Goal: Information Seeking & Learning: Learn about a topic

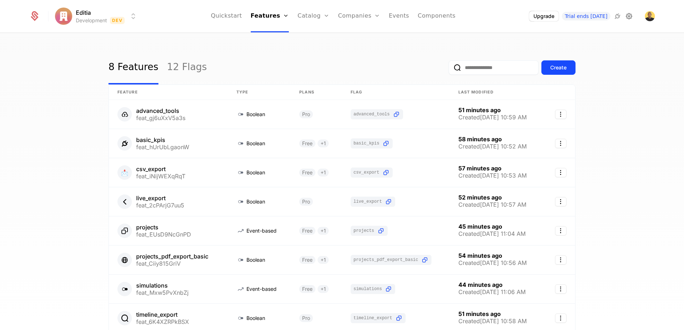
click at [628, 15] on icon at bounding box center [629, 16] width 9 height 9
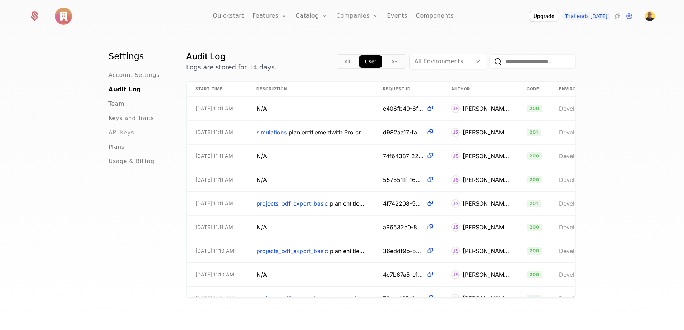
click at [126, 129] on span "API Keys" at bounding box center [121, 132] width 26 height 9
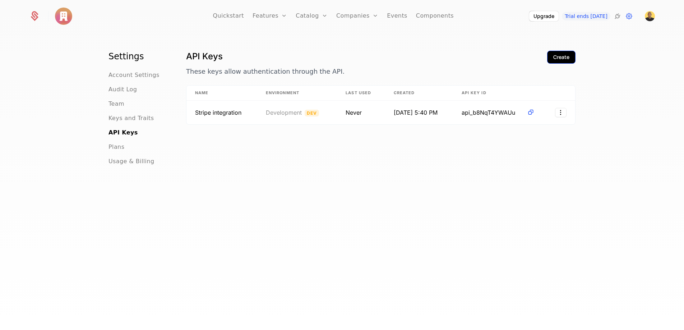
click at [561, 61] on button "Create" at bounding box center [561, 57] width 28 height 13
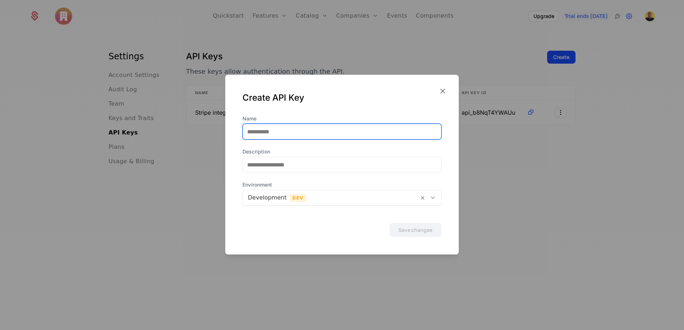
click at [325, 133] on input "Name" at bounding box center [342, 131] width 198 height 15
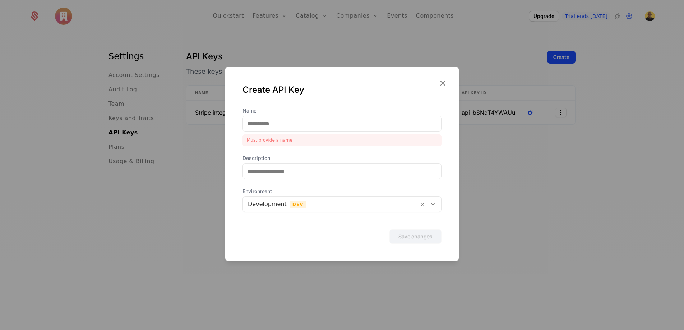
click at [541, 199] on div at bounding box center [342, 165] width 684 height 330
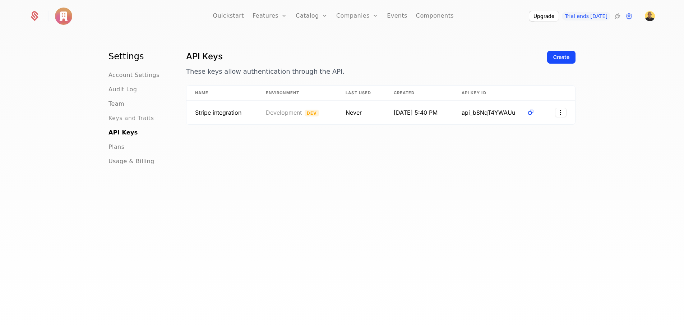
click at [136, 119] on span "Keys and Traits" at bounding box center [130, 118] width 45 height 9
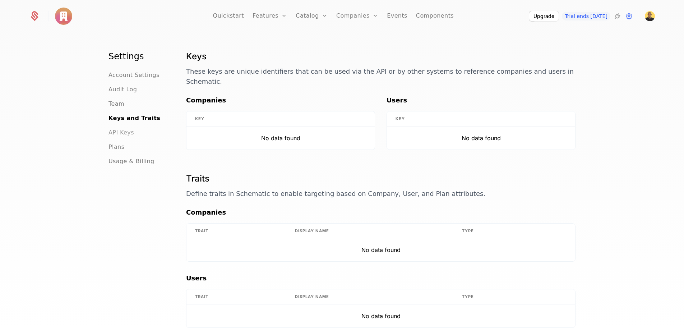
click at [128, 136] on span "API Keys" at bounding box center [121, 132] width 26 height 9
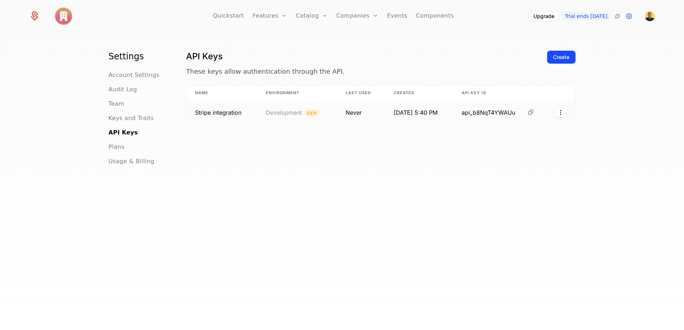
click at [533, 111] on icon at bounding box center [531, 112] width 8 height 8
click at [274, 18] on link "Features" at bounding box center [270, 16] width 34 height 32
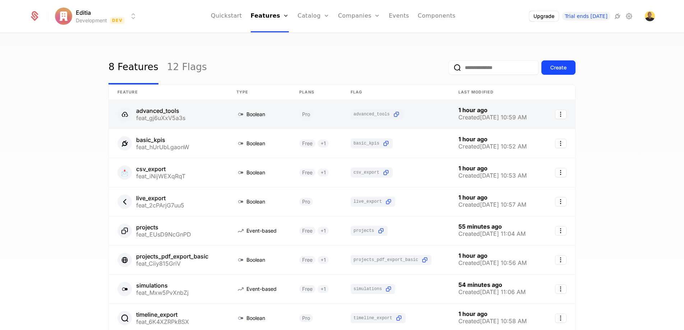
click at [395, 111] on link at bounding box center [396, 114] width 108 height 29
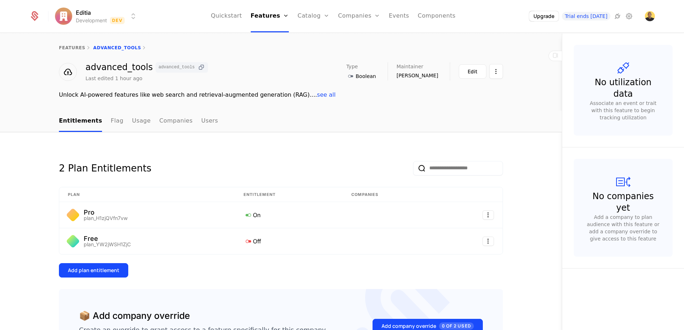
click at [198, 66] on icon at bounding box center [202, 68] width 8 height 8
click at [400, 18] on link "Events" at bounding box center [399, 16] width 20 height 32
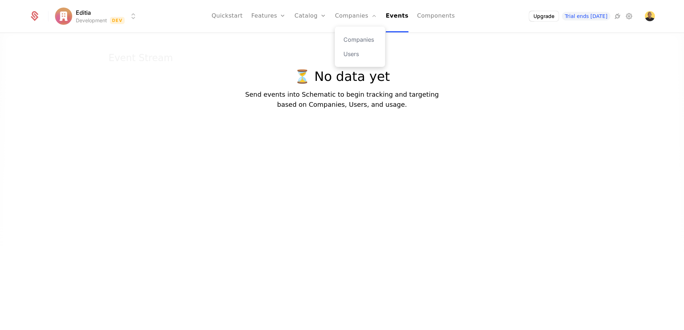
click at [365, 61] on div "Companies Users" at bounding box center [360, 47] width 50 height 40
click at [360, 51] on link "Users" at bounding box center [359, 54] width 33 height 9
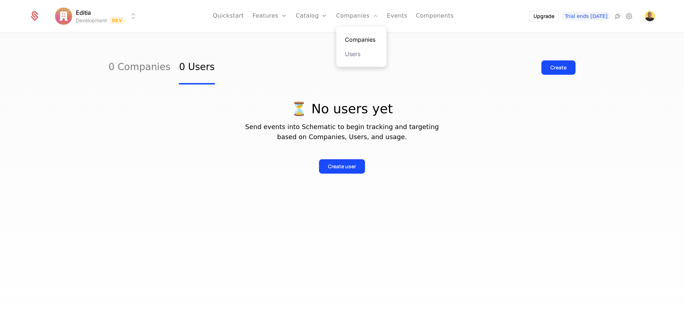
click at [361, 38] on link "Companies" at bounding box center [361, 39] width 33 height 9
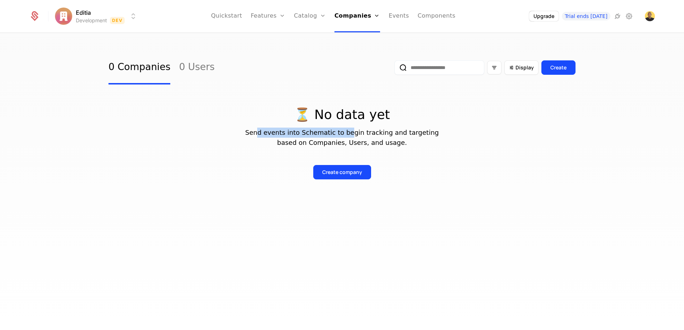
drag, startPoint x: 268, startPoint y: 135, endPoint x: 354, endPoint y: 129, distance: 85.7
click at [354, 129] on p "Send events into Schematic to begin tracking and targeting based on Companies, …" at bounding box center [341, 138] width 467 height 20
click at [318, 107] on p "⏳ No data yet" at bounding box center [341, 114] width 467 height 14
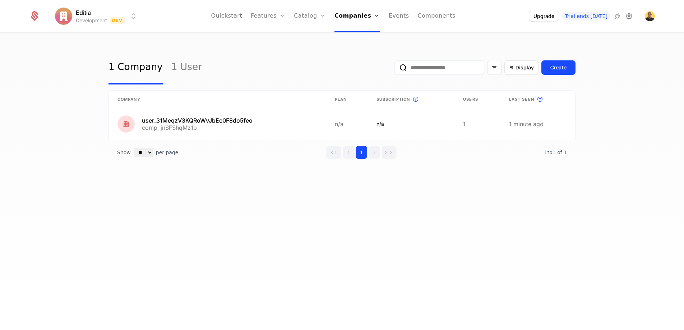
click at [627, 18] on icon at bounding box center [629, 16] width 9 height 9
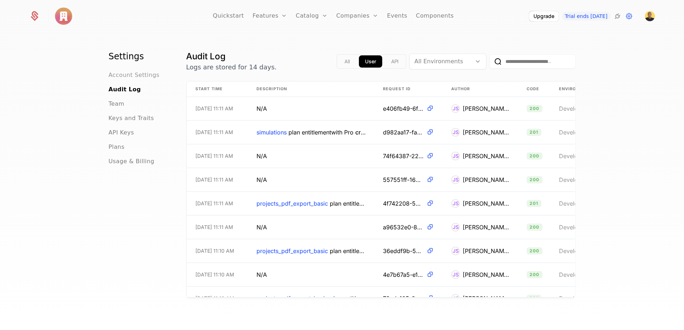
click at [126, 76] on span "Account Settings" at bounding box center [133, 75] width 51 height 9
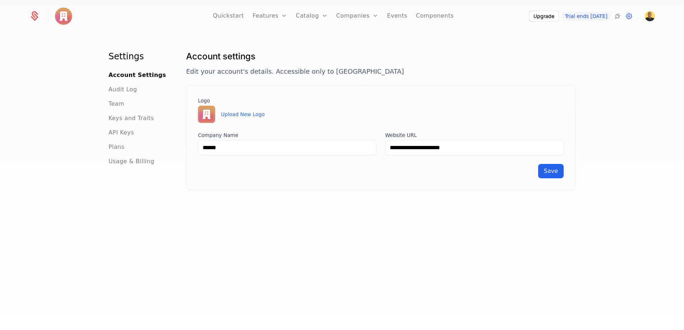
scroll to position [1, 0]
click at [121, 148] on span "Plans" at bounding box center [116, 146] width 16 height 9
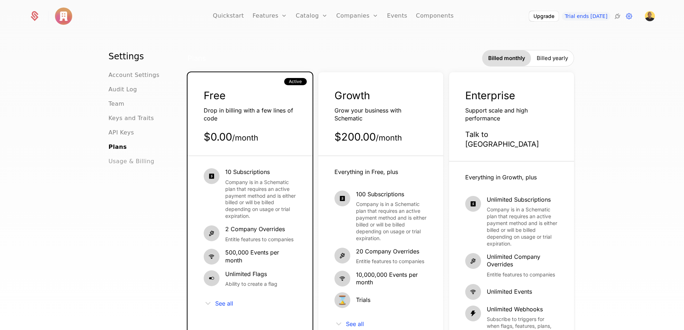
click at [121, 160] on span "Usage & Billing" at bounding box center [131, 161] width 46 height 9
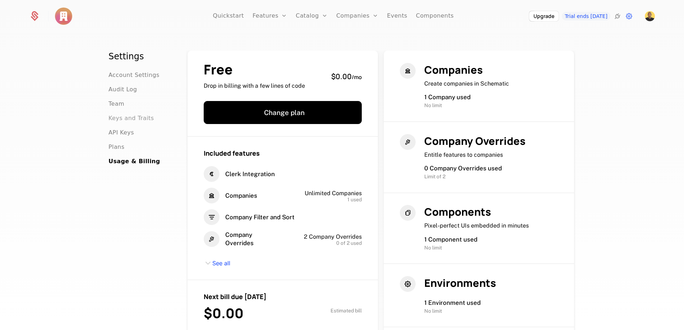
click at [124, 115] on span "Keys and Traits" at bounding box center [130, 118] width 45 height 9
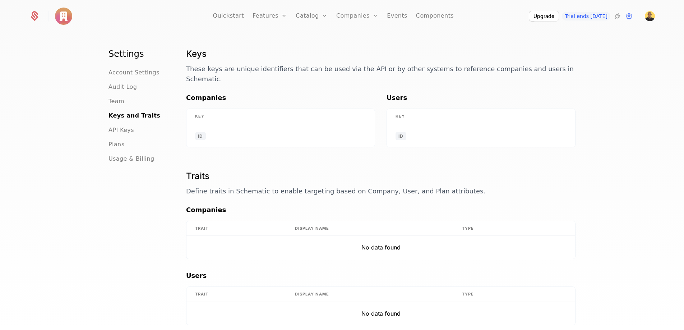
scroll to position [17, 0]
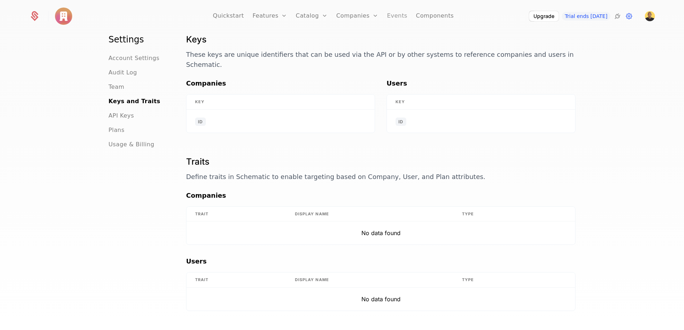
click at [394, 19] on link "Events" at bounding box center [397, 16] width 20 height 32
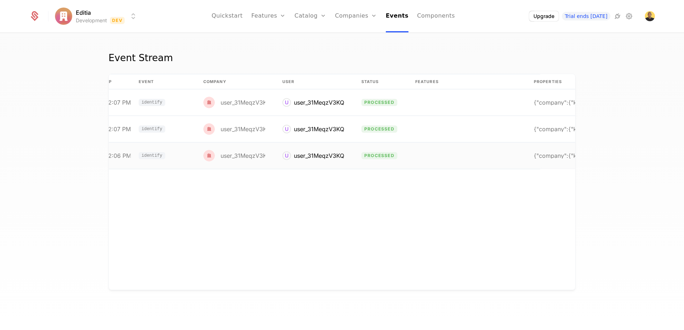
scroll to position [0, 55]
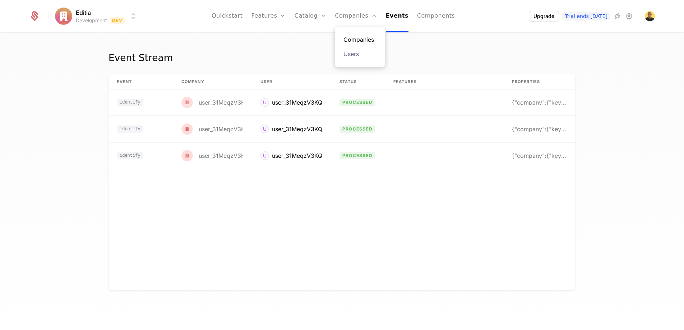
click at [357, 39] on link "Companies" at bounding box center [359, 39] width 33 height 9
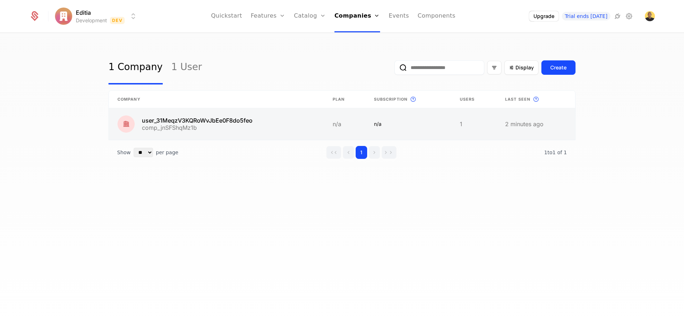
click at [185, 132] on link at bounding box center [216, 124] width 215 height 32
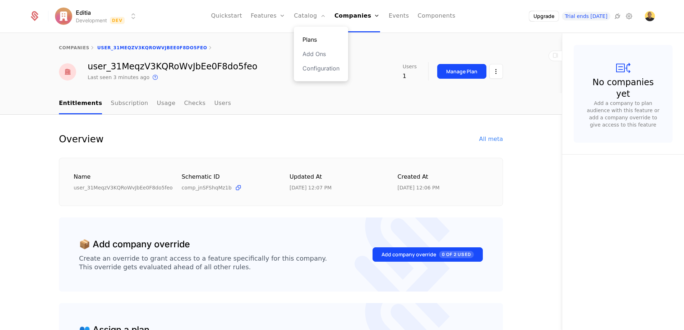
click at [313, 37] on link "Plans" at bounding box center [320, 39] width 37 height 9
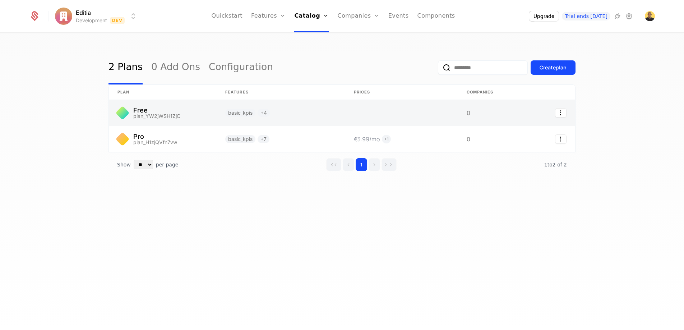
click at [166, 113] on link at bounding box center [163, 113] width 108 height 26
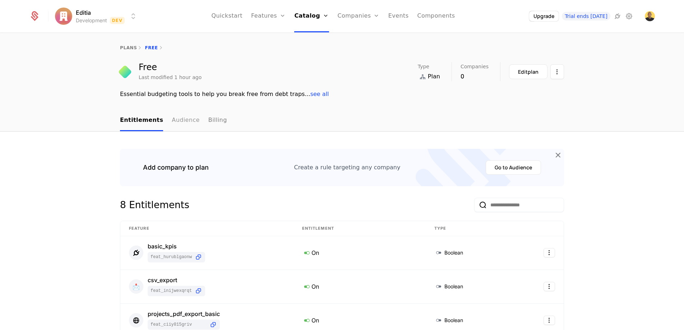
click at [180, 125] on link "Audience" at bounding box center [186, 120] width 28 height 21
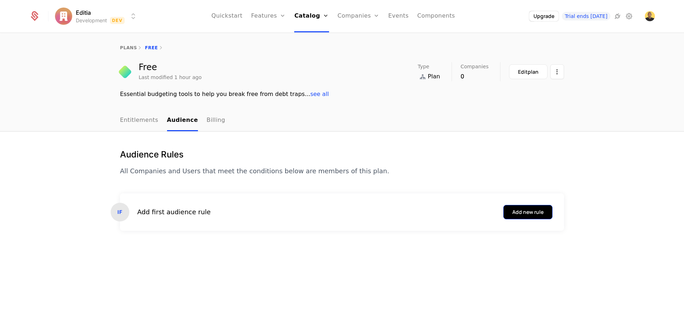
click at [523, 208] on div "Add new rule" at bounding box center [527, 211] width 31 height 7
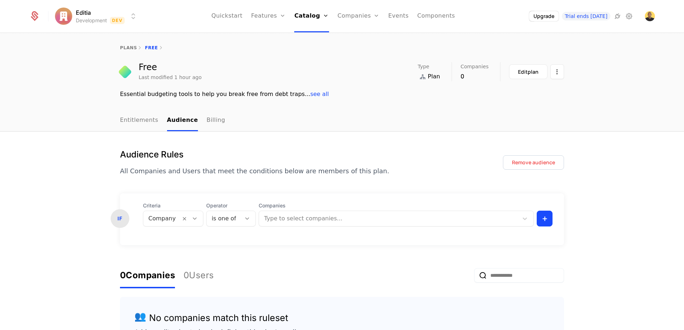
click at [154, 221] on div at bounding box center [161, 218] width 27 height 10
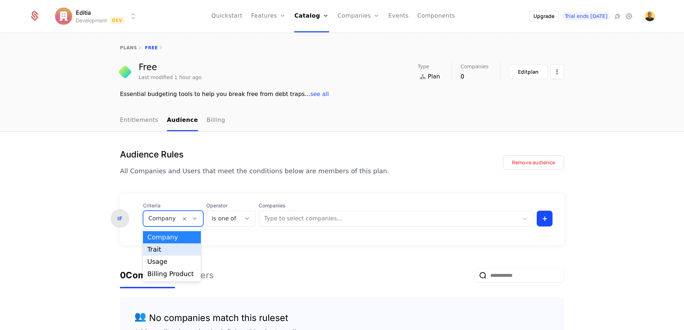
click at [171, 249] on div "Trait" at bounding box center [171, 249] width 49 height 6
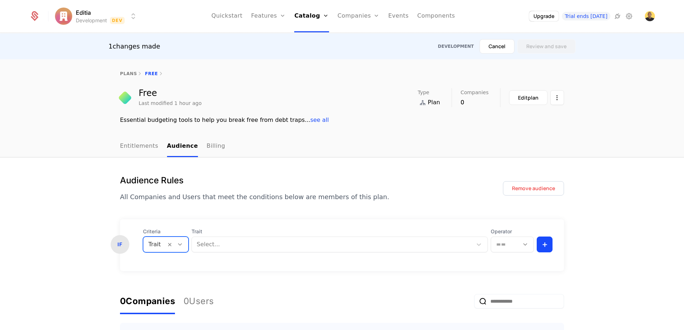
click at [219, 248] on div at bounding box center [332, 244] width 270 height 10
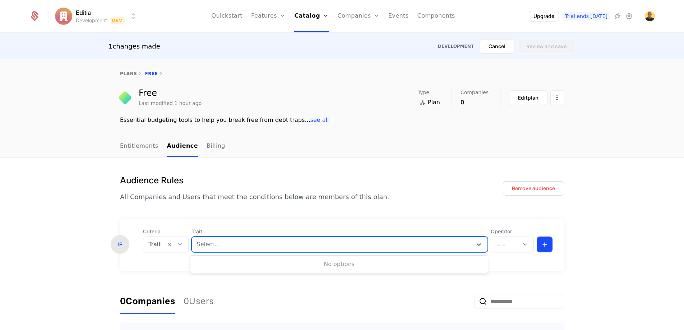
click at [245, 247] on div at bounding box center [332, 244] width 270 height 10
type input "****"
click at [152, 243] on div at bounding box center [154, 244] width 13 height 10
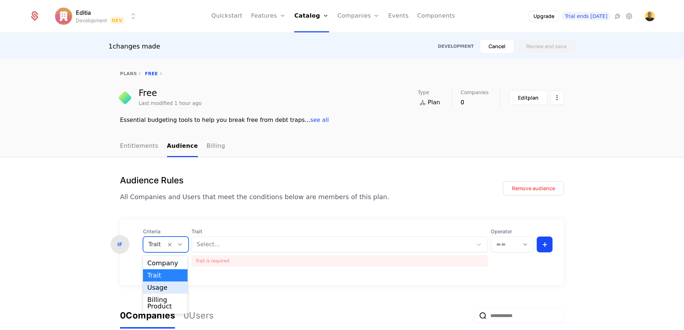
click at [162, 286] on div "Usage" at bounding box center [165, 287] width 36 height 6
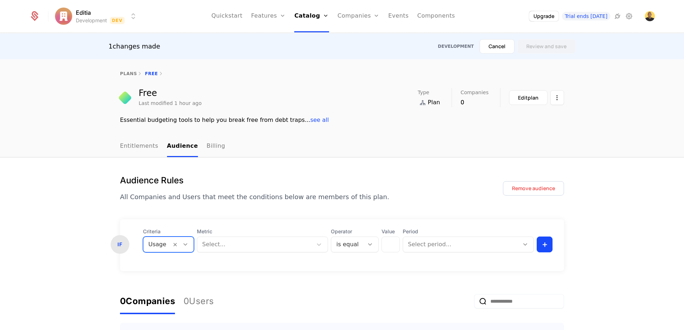
click at [238, 245] on div at bounding box center [254, 244] width 105 height 10
type input "*"
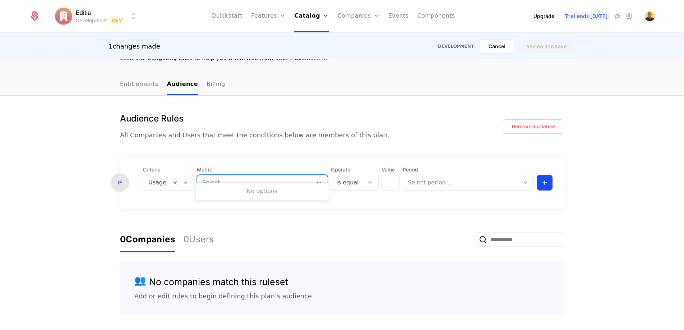
scroll to position [73, 0]
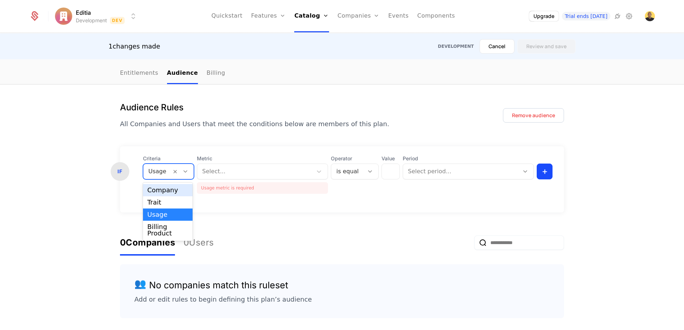
click at [159, 173] on div at bounding box center [157, 171] width 18 height 10
click at [167, 203] on div "Trait" at bounding box center [167, 202] width 41 height 6
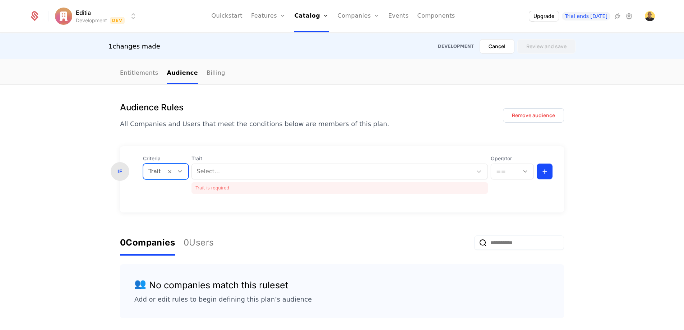
click at [255, 169] on div at bounding box center [332, 171] width 270 height 10
click at [304, 225] on form "IF Criteria Trait Trait Select... Trait is required Operator == + 0 Companies 0…" at bounding box center [342, 232] width 444 height 172
click at [400, 15] on link "Events" at bounding box center [398, 16] width 20 height 32
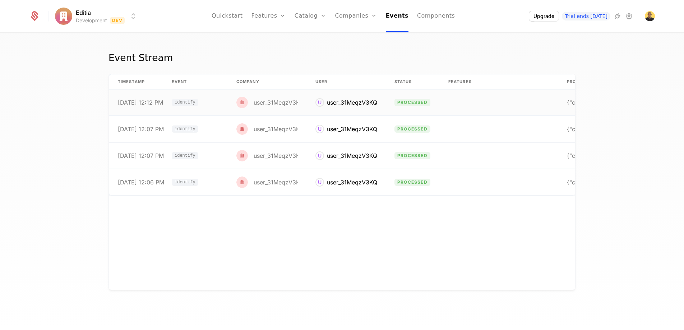
click at [444, 104] on td at bounding box center [499, 102] width 119 height 26
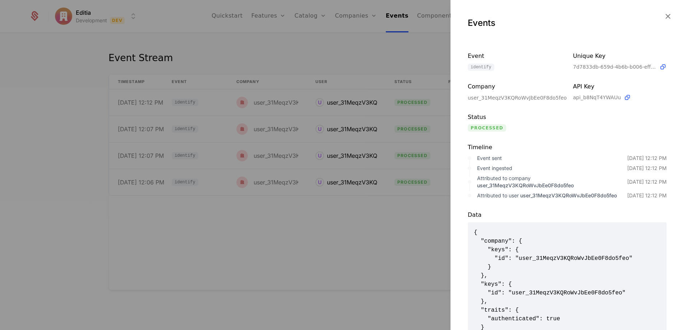
scroll to position [1, 0]
drag, startPoint x: 199, startPoint y: 42, endPoint x: 282, endPoint y: 32, distance: 84.3
click at [214, 38] on div at bounding box center [342, 165] width 684 height 330
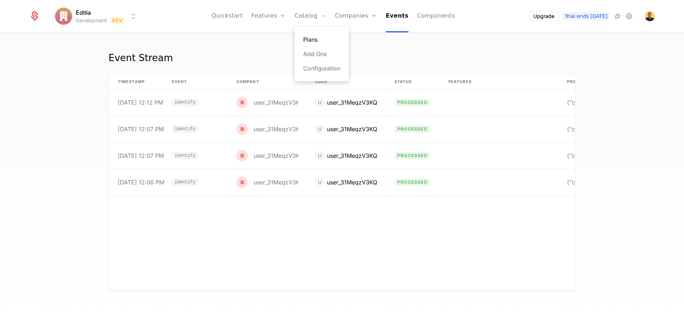
click at [315, 41] on link "Plans" at bounding box center [321, 39] width 37 height 9
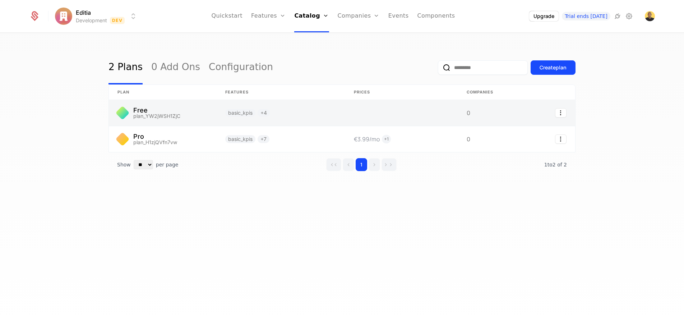
click at [162, 113] on link at bounding box center [163, 113] width 108 height 26
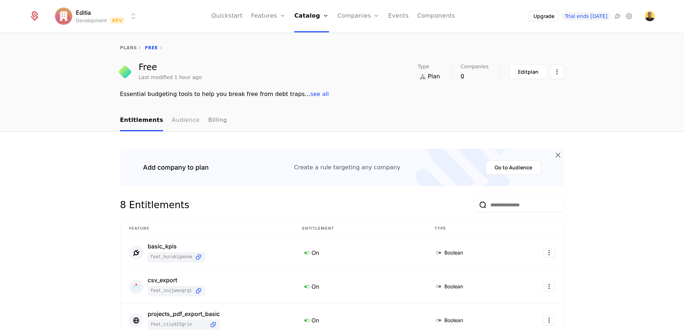
click at [182, 117] on link "Audience" at bounding box center [186, 120] width 28 height 21
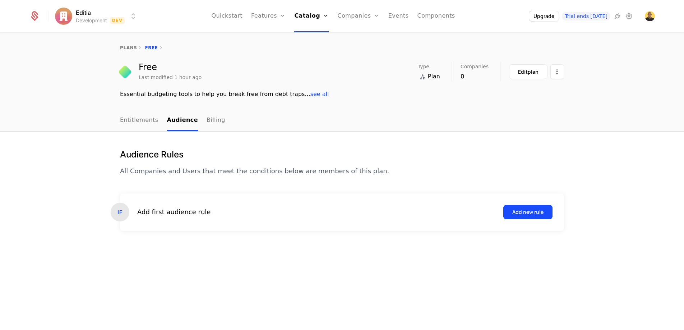
drag, startPoint x: 175, startPoint y: 208, endPoint x: 410, endPoint y: 211, distance: 235.3
click at [182, 208] on div "Add first audience rule" at bounding box center [173, 212] width 73 height 10
click at [526, 213] on div "Add new rule" at bounding box center [527, 211] width 31 height 7
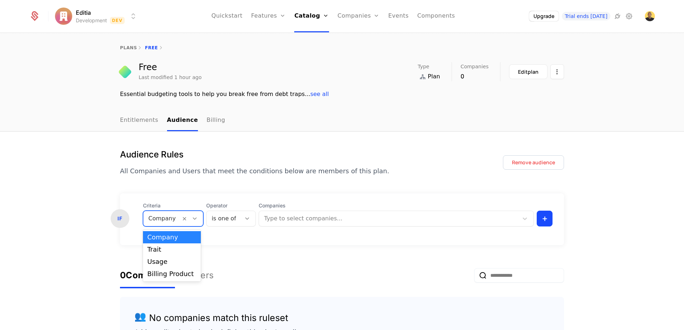
click at [171, 216] on div at bounding box center [161, 218] width 27 height 10
click at [164, 246] on div "Trait" at bounding box center [171, 249] width 49 height 6
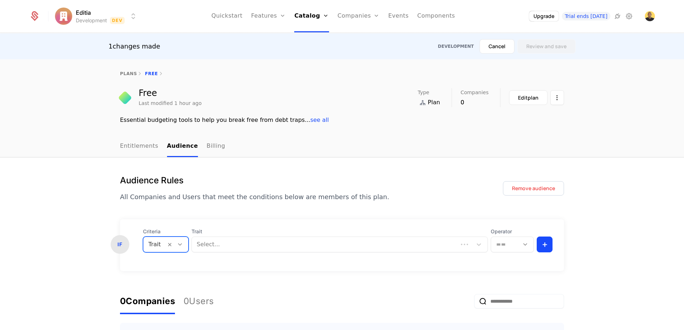
click at [217, 243] on div at bounding box center [325, 244] width 256 height 10
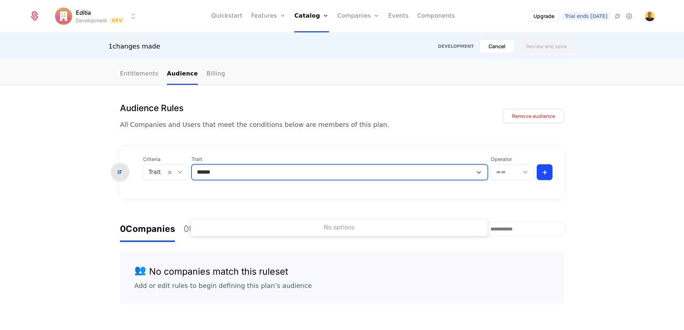
scroll to position [37, 0]
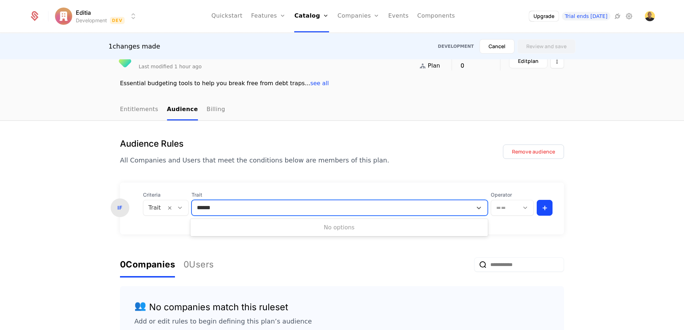
type input "******"
drag, startPoint x: 566, startPoint y: 15, endPoint x: 555, endPoint y: 15, distance: 11.1
click at [564, 15] on div "Upgrade Trial ends today" at bounding box center [581, 16] width 105 height 11
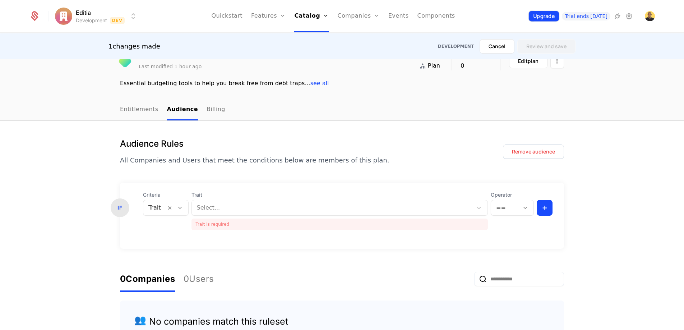
click at [550, 15] on button "Upgrade" at bounding box center [544, 16] width 30 height 10
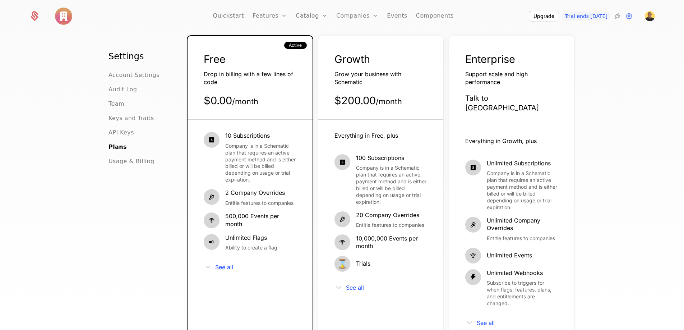
scroll to position [42, 0]
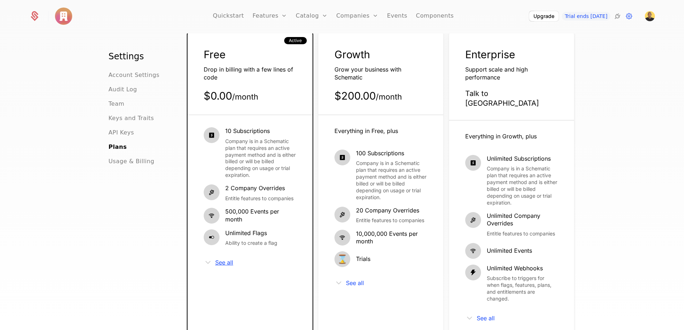
click at [228, 265] on span "See all" at bounding box center [224, 262] width 18 height 6
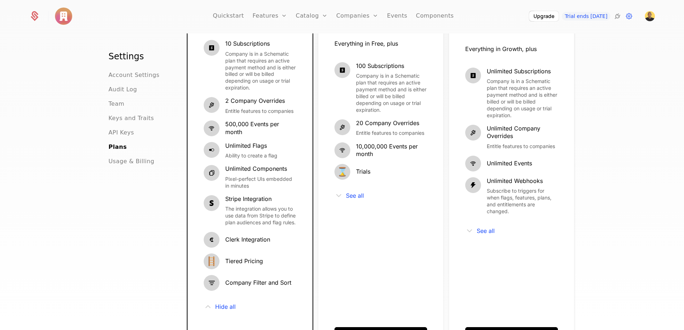
scroll to position [129, 0]
click at [372, 192] on div "See all" at bounding box center [380, 195] width 93 height 9
click at [366, 195] on div "See all" at bounding box center [380, 195] width 93 height 9
click at [361, 198] on span "See all" at bounding box center [355, 195] width 18 height 6
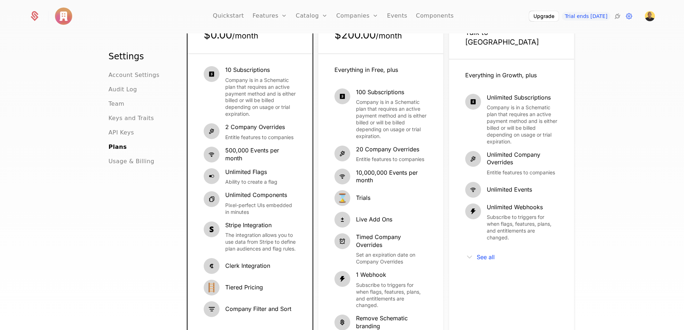
scroll to position [99, 0]
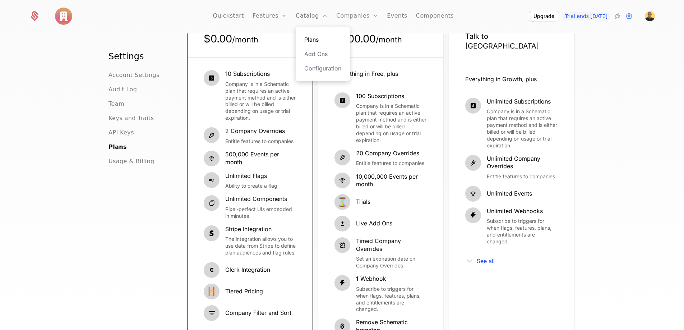
click at [312, 37] on link "Plans" at bounding box center [322, 39] width 37 height 9
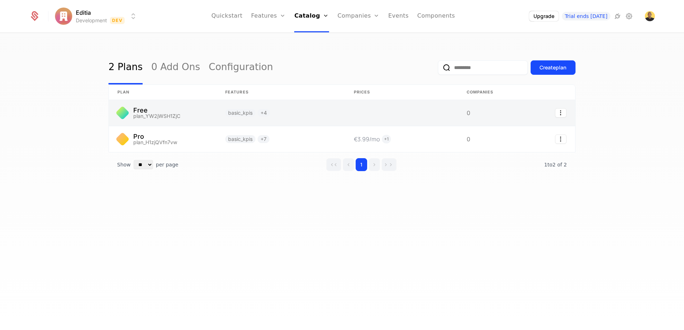
click at [185, 106] on link at bounding box center [163, 113] width 108 height 26
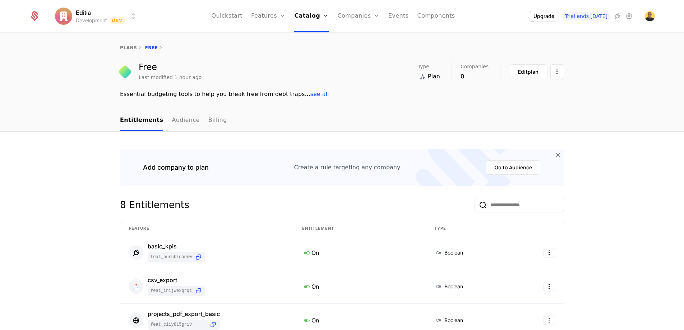
click at [549, 73] on div "Edit plan" at bounding box center [536, 71] width 55 height 15
click at [560, 71] on html "Editia Development Dev Quickstart Features Features Flags Catalog Plans Add Ons…" at bounding box center [342, 165] width 684 height 330
click at [362, 100] on html "Editia Development Dev Quickstart Features Features Flags Catalog Plans Add Ons…" at bounding box center [342, 165] width 684 height 330
click at [523, 72] on div "Edit plan" at bounding box center [528, 71] width 20 height 7
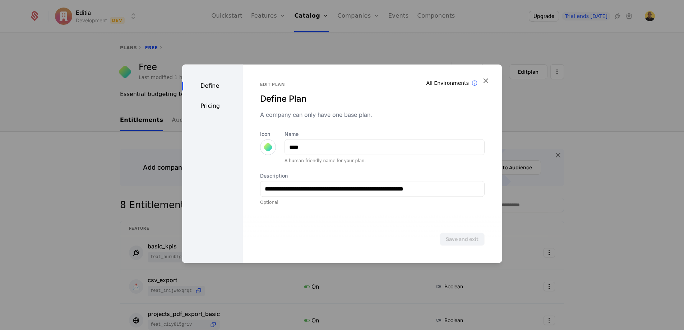
click at [211, 102] on div "Pricing" at bounding box center [212, 106] width 61 height 9
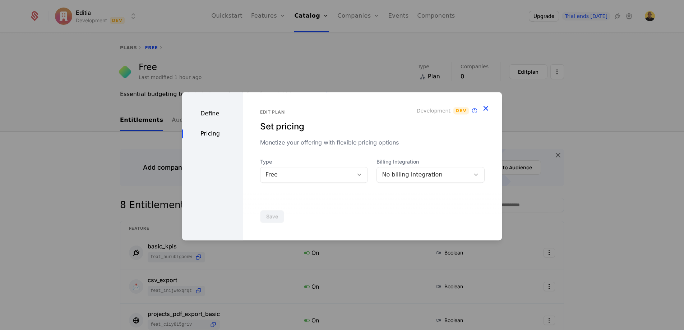
click at [486, 106] on icon "button" at bounding box center [485, 107] width 9 height 9
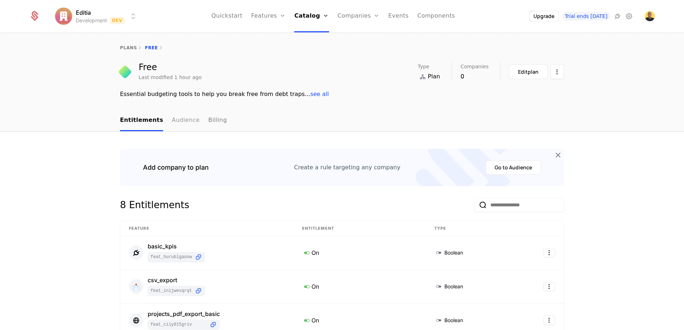
click at [176, 118] on link "Audience" at bounding box center [186, 120] width 28 height 21
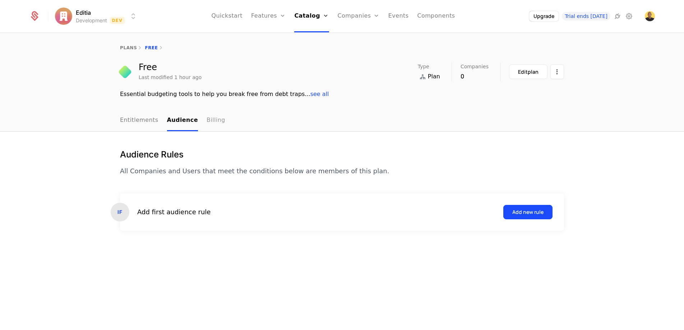
click at [211, 124] on link "Billing" at bounding box center [216, 120] width 19 height 21
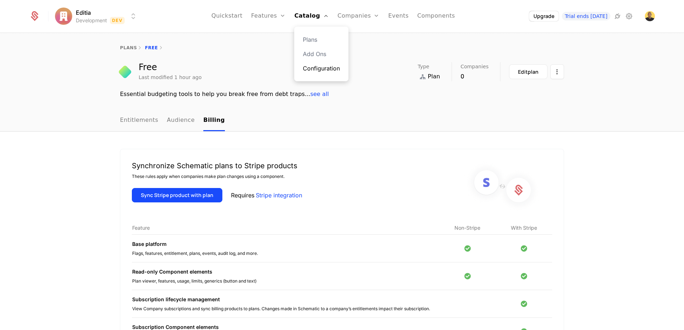
click at [319, 68] on link "Configuration" at bounding box center [321, 68] width 37 height 9
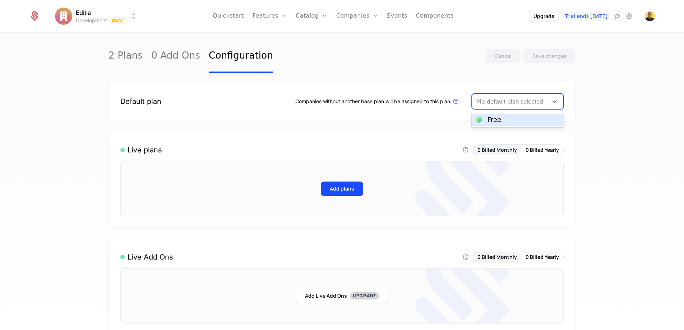
click at [511, 100] on div at bounding box center [510, 101] width 66 height 10
click at [496, 117] on div "Free" at bounding box center [494, 119] width 14 height 6
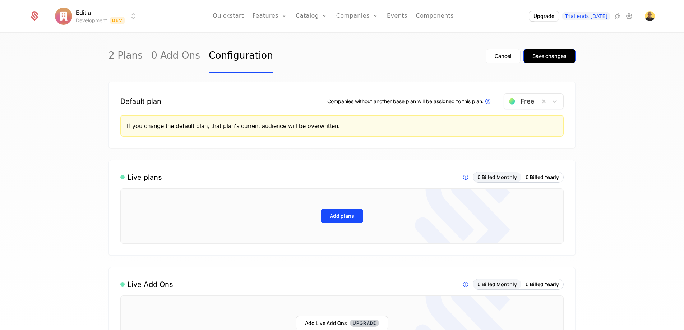
click at [562, 57] on div "Save changes" at bounding box center [549, 55] width 34 height 7
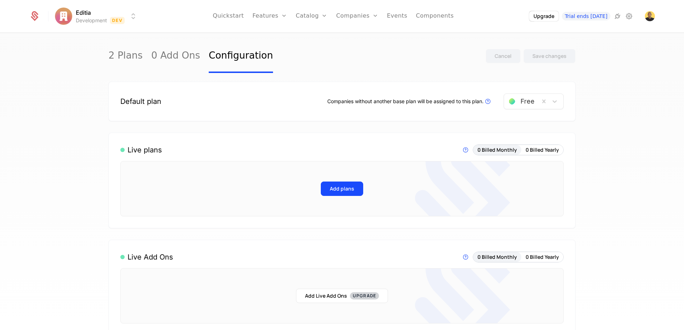
click at [381, 14] on ul "Quickstart Features Features Flags Catalog Plans Add Ons Configuration Companie…" at bounding box center [333, 16] width 241 height 32
click at [355, 55] on link "Users" at bounding box center [361, 54] width 33 height 9
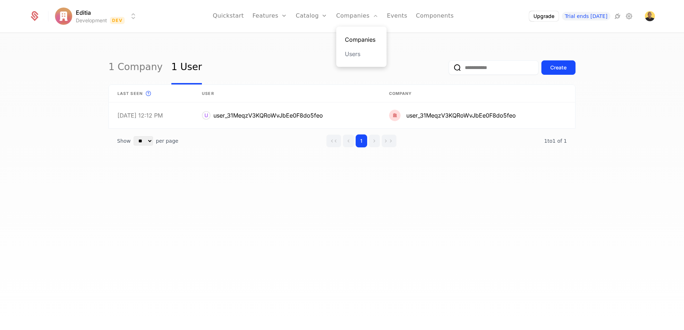
click at [354, 40] on link "Companies" at bounding box center [361, 39] width 33 height 9
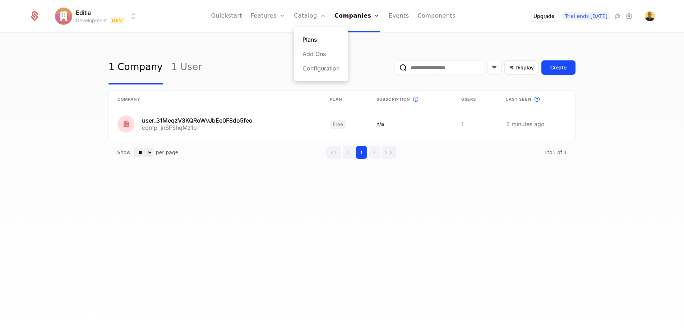
click at [312, 37] on link "Plans" at bounding box center [320, 39] width 37 height 9
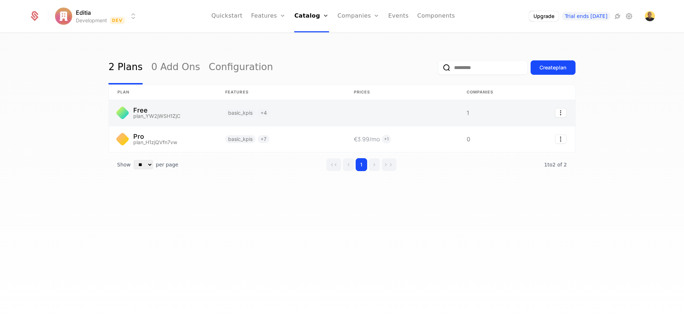
click at [146, 112] on link at bounding box center [163, 113] width 108 height 26
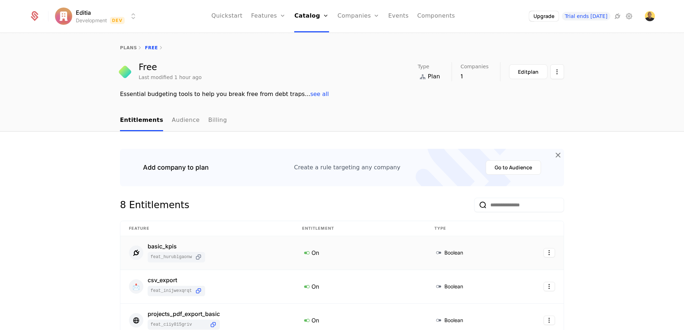
click at [200, 255] on icon at bounding box center [199, 257] width 8 height 8
click at [269, 14] on link "Features" at bounding box center [268, 16] width 34 height 32
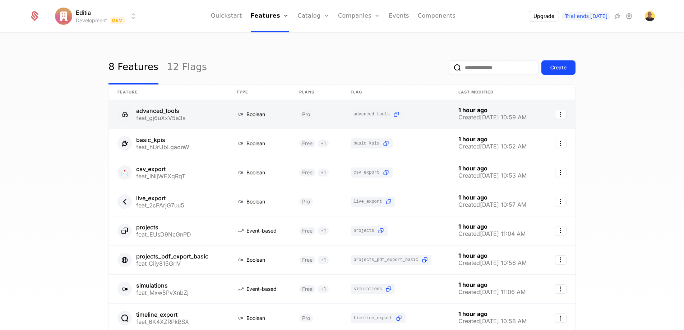
scroll to position [0, 0]
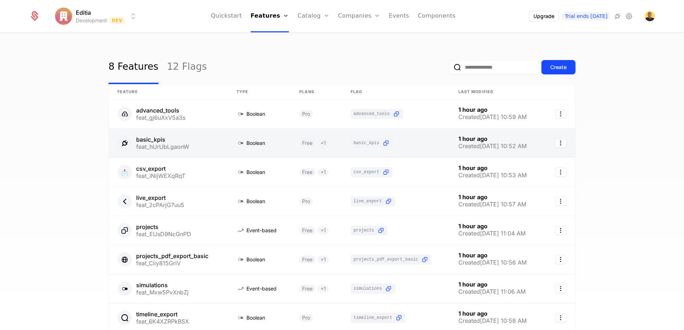
click at [170, 143] on link at bounding box center [168, 143] width 119 height 29
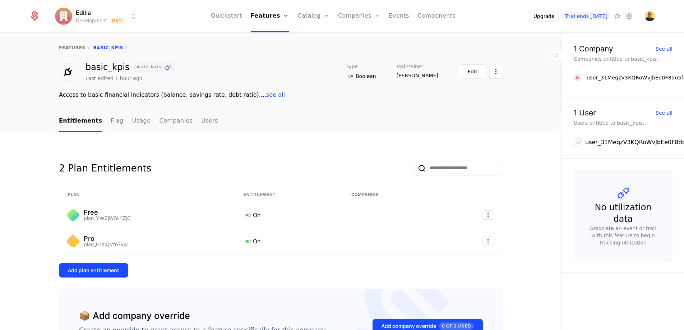
click at [164, 64] on icon at bounding box center [168, 68] width 8 height 8
click at [269, 14] on link "Features" at bounding box center [270, 16] width 38 height 32
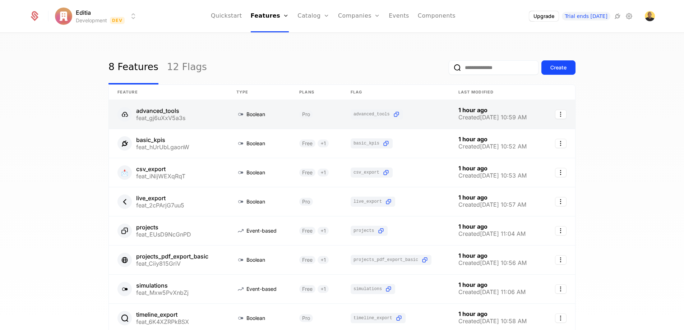
click at [395, 115] on link at bounding box center [396, 114] width 108 height 29
click at [392, 114] on link at bounding box center [396, 114] width 108 height 29
click at [396, 114] on link at bounding box center [396, 114] width 108 height 29
click at [362, 114] on link at bounding box center [396, 114] width 108 height 29
click at [395, 114] on link at bounding box center [396, 114] width 108 height 29
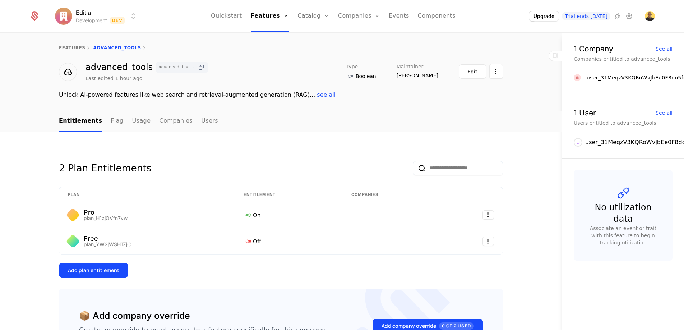
click at [198, 64] on icon at bounding box center [202, 68] width 8 height 8
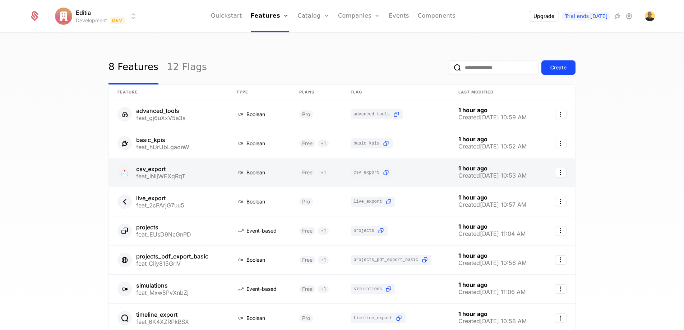
click at [158, 165] on link at bounding box center [168, 172] width 119 height 29
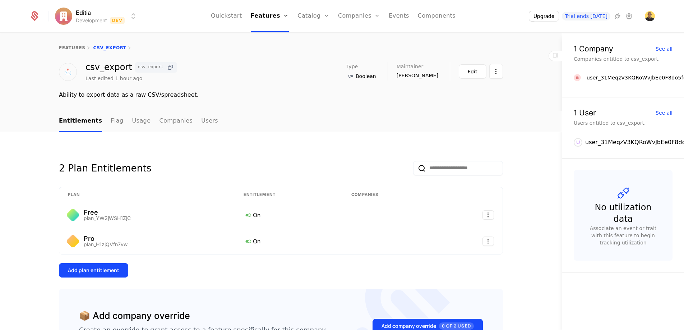
click at [167, 66] on icon at bounding box center [171, 68] width 8 height 8
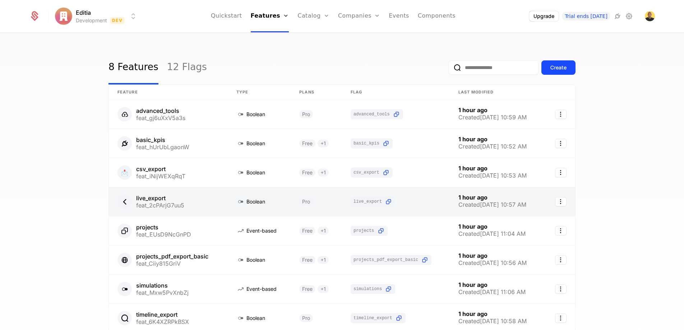
click at [168, 204] on link at bounding box center [168, 201] width 119 height 29
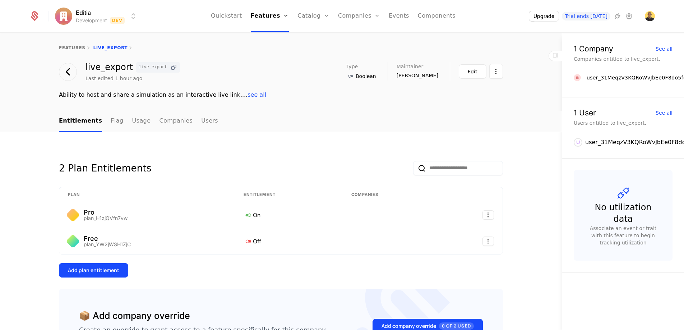
click at [170, 69] on icon at bounding box center [174, 68] width 8 height 8
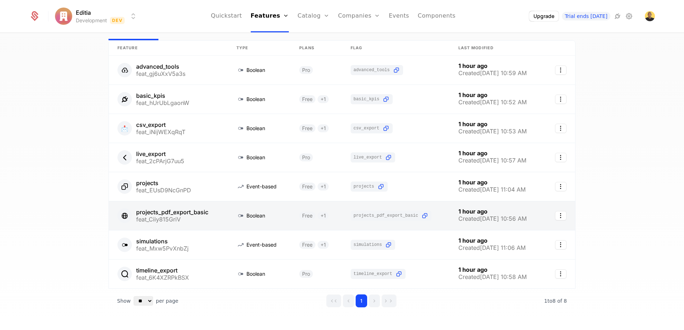
scroll to position [45, 0]
click at [366, 216] on link at bounding box center [396, 214] width 108 height 29
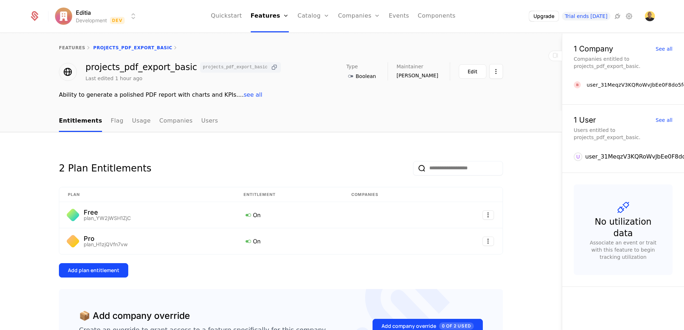
click at [270, 66] on icon at bounding box center [274, 68] width 8 height 8
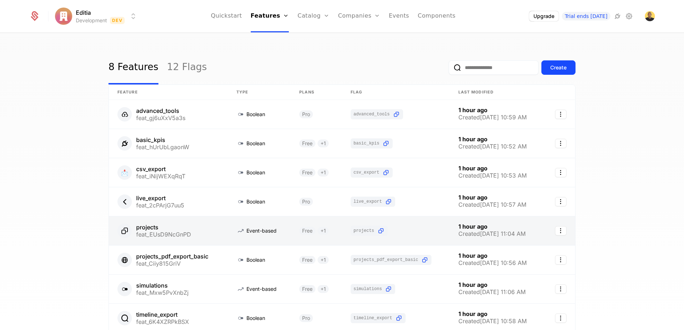
scroll to position [63, 0]
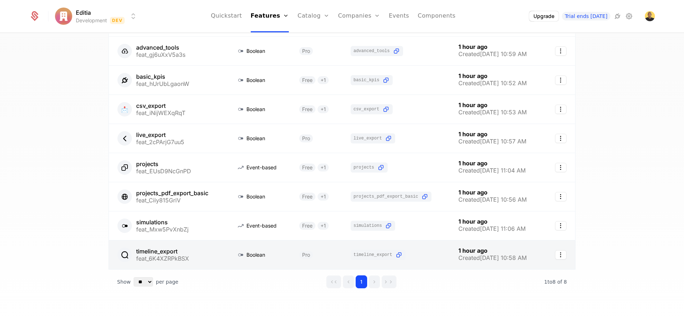
click at [179, 247] on link at bounding box center [168, 254] width 119 height 29
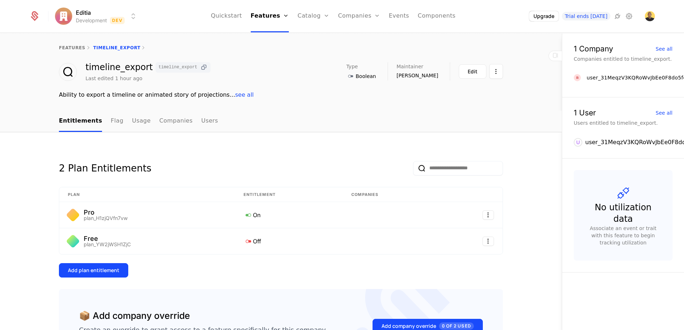
click at [200, 68] on icon at bounding box center [204, 68] width 8 height 8
click at [356, 35] on link "Companies" at bounding box center [363, 39] width 33 height 9
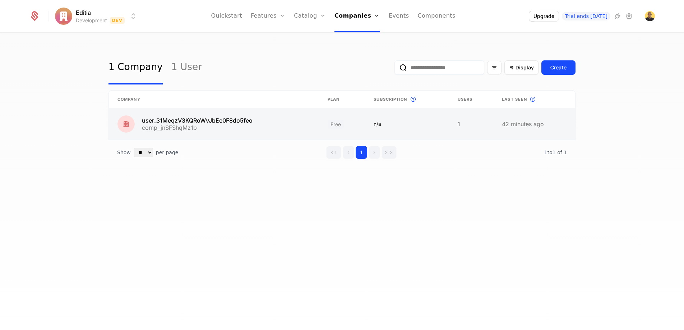
click at [225, 124] on link at bounding box center [214, 124] width 210 height 32
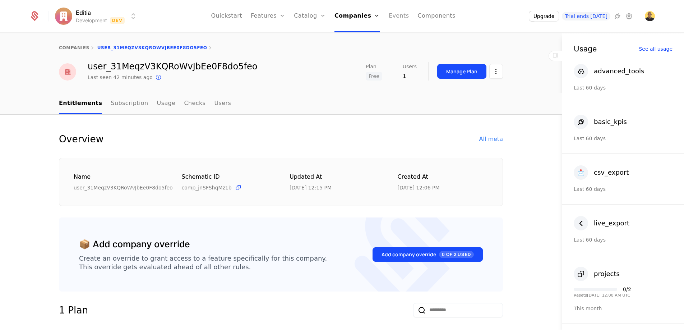
click at [395, 20] on link "Events" at bounding box center [399, 16] width 20 height 32
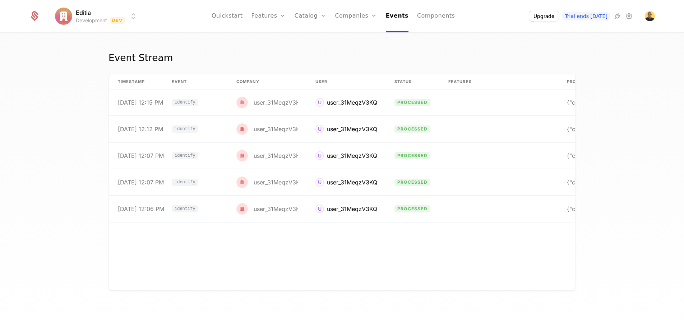
drag, startPoint x: 280, startPoint y: 55, endPoint x: 229, endPoint y: 54, distance: 51.4
click at [277, 55] on div "Event Stream" at bounding box center [341, 62] width 467 height 23
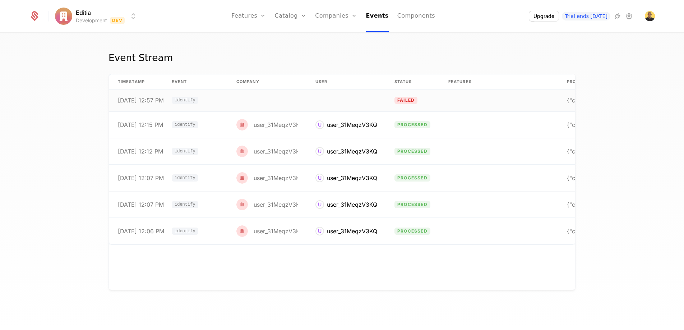
click at [253, 105] on td at bounding box center [267, 100] width 79 height 22
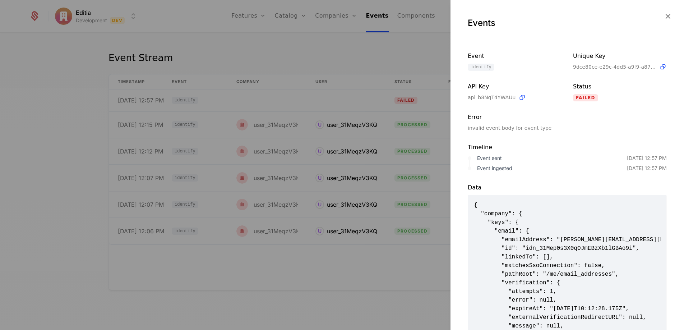
scroll to position [1, 0]
click at [560, 239] on span "{ "company": { "keys": { "email": { "emailAddress": "[PERSON_NAME][EMAIL_ADDRES…" at bounding box center [567, 333] width 187 height 267
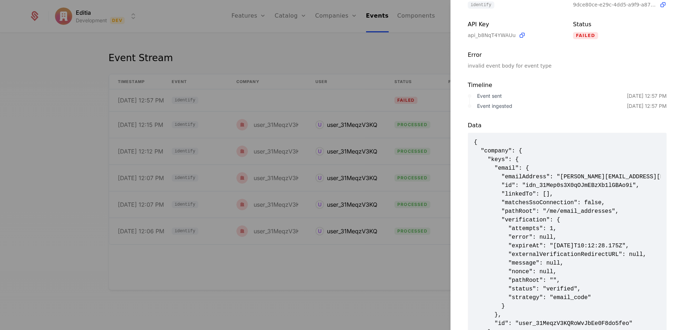
scroll to position [63, 0]
click at [536, 178] on span "{ "company": { "keys": { "email": { "emailAddress": "[PERSON_NAME][EMAIL_ADDRES…" at bounding box center [567, 270] width 187 height 267
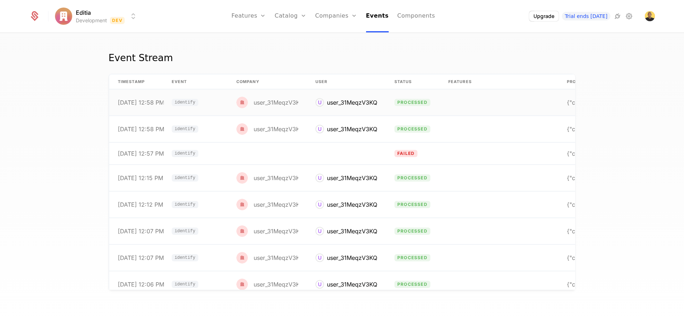
click at [179, 101] on span "identify" at bounding box center [185, 102] width 21 height 4
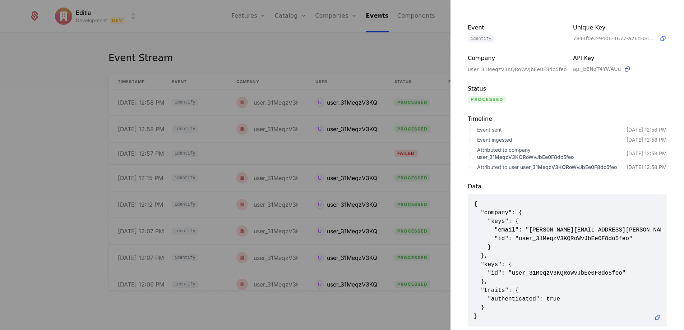
scroll to position [37, 0]
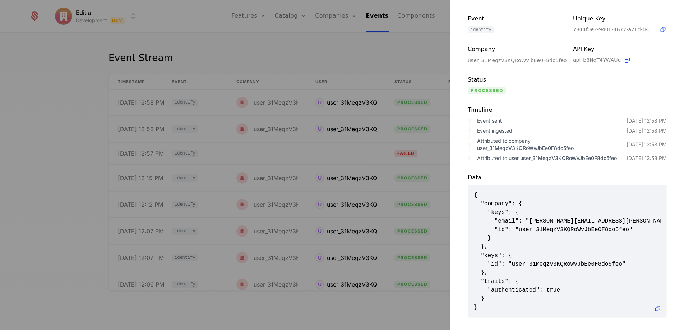
click at [576, 228] on span "{ "company": { "keys": { "email": "jason.h.suarez@gmail.com", "id": "user_31Meq…" at bounding box center [567, 251] width 187 height 121
click at [515, 216] on span "{ "company": { "keys": { "email": "jason.h.suarez@gmail.com", "id": "user_31Meq…" at bounding box center [567, 251] width 187 height 121
drag, startPoint x: 534, startPoint y: 265, endPoint x: 595, endPoint y: 264, distance: 60.7
click at [595, 264] on span "{ "company": { "keys": { "email": "jason.h.suarez@gmail.com", "id": "user_31Meq…" at bounding box center [567, 251] width 187 height 121
drag, startPoint x: 623, startPoint y: 263, endPoint x: 558, endPoint y: 266, distance: 64.3
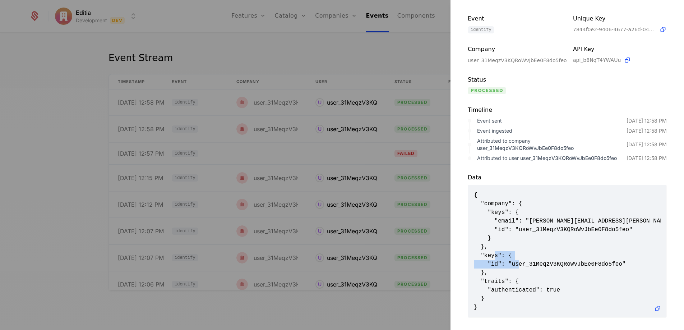
click at [558, 266] on span "{ "company": { "keys": { "email": "jason.h.suarez@gmail.com", "id": "user_31Meq…" at bounding box center [567, 251] width 187 height 121
click at [543, 226] on span "{ "company": { "keys": { "email": "jason.h.suarez@gmail.com", "id": "user_31Meq…" at bounding box center [567, 251] width 187 height 121
